Goal: Task Accomplishment & Management: Manage account settings

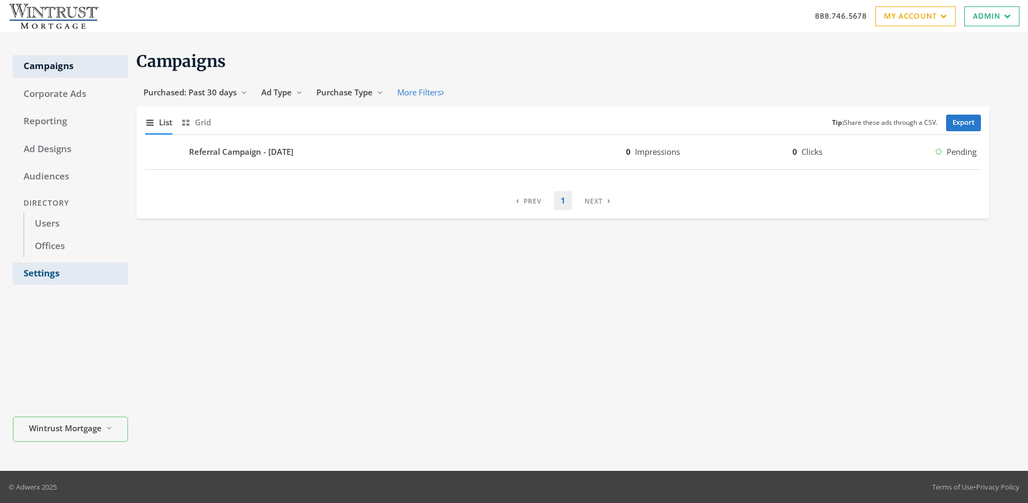
click at [70, 273] on link "Settings" at bounding box center [70, 273] width 115 height 22
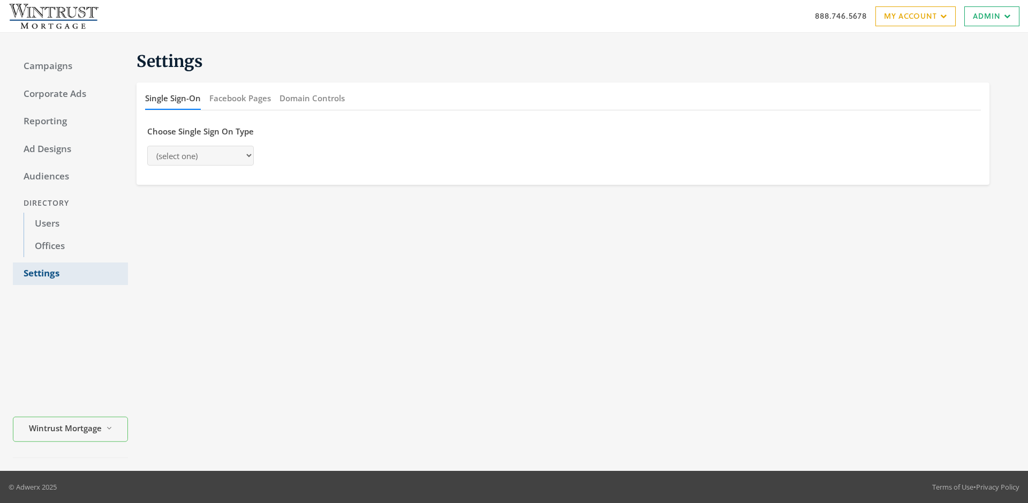
select select "[PERSON_NAME]"
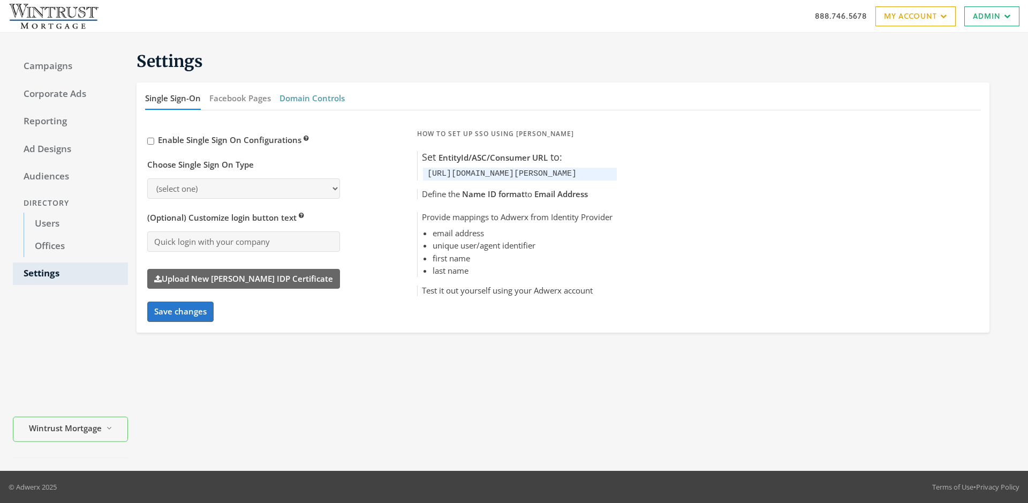
click at [311, 98] on button "Domain Controls" at bounding box center [311, 98] width 65 height 23
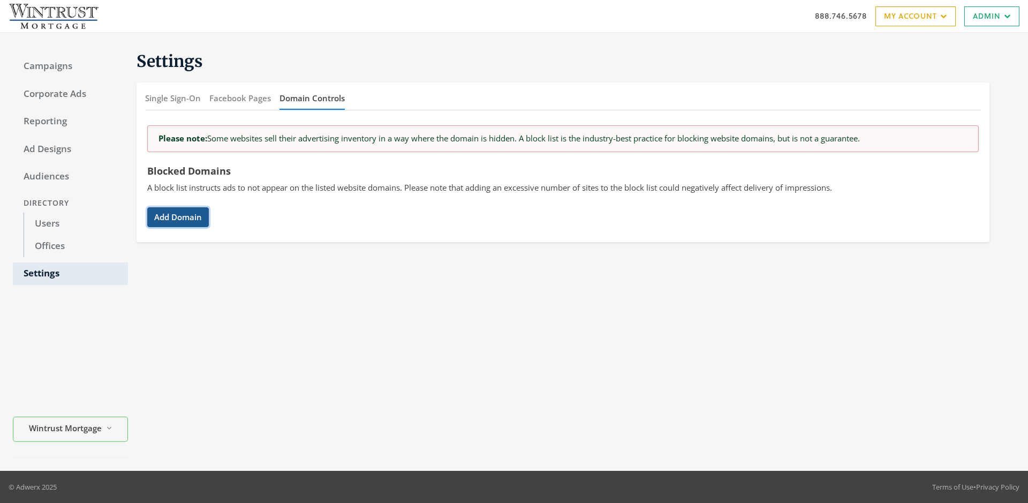
click at [178, 217] on button "Add Domain" at bounding box center [178, 217] width 62 height 20
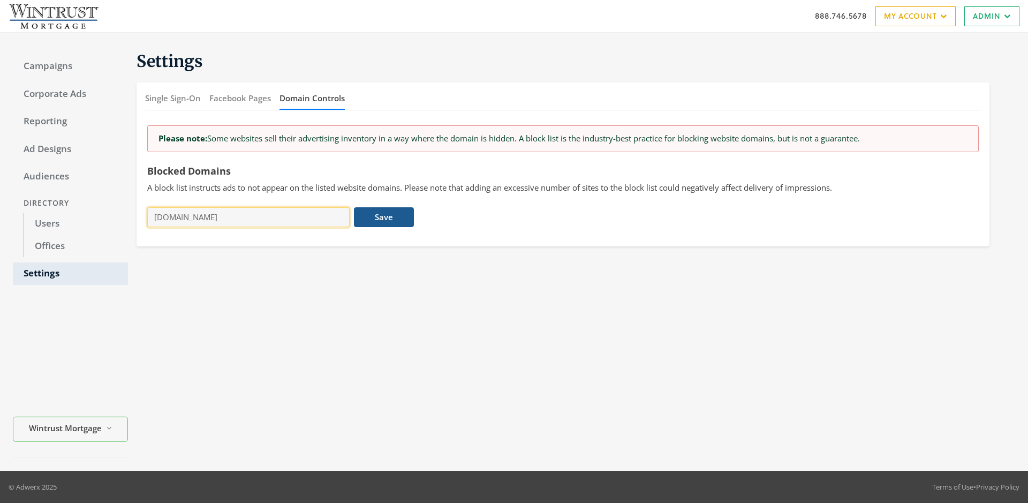
type input "[DOMAIN_NAME]"
click at [384, 217] on button "Save" at bounding box center [383, 217] width 59 height 20
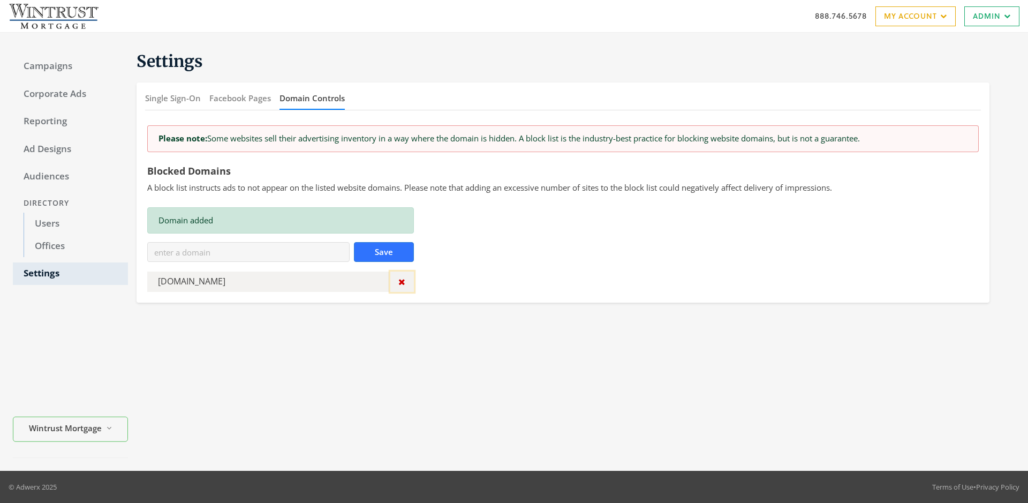
click at [401, 282] on icon "button" at bounding box center [401, 281] width 7 height 9
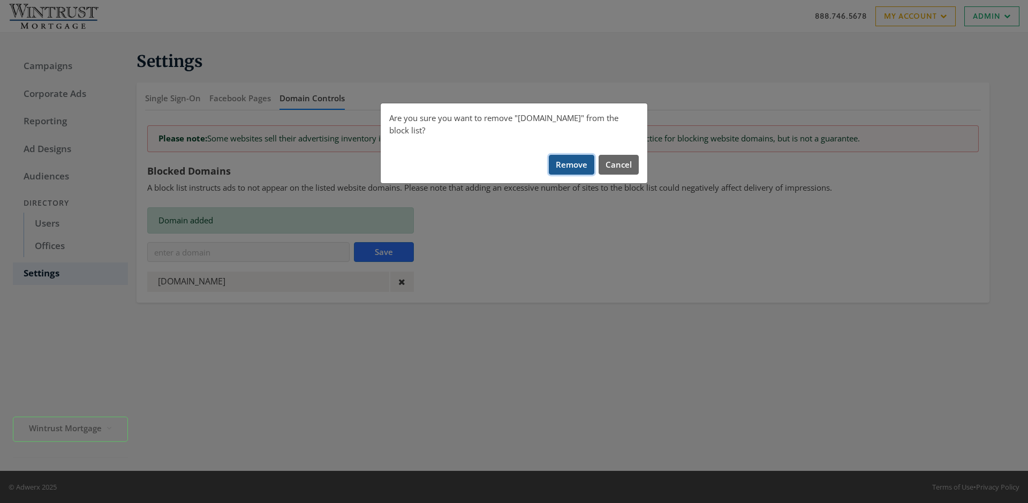
click at [572, 155] on button "Remove" at bounding box center [571, 165] width 45 height 20
